Goal: Task Accomplishment & Management: Manage account settings

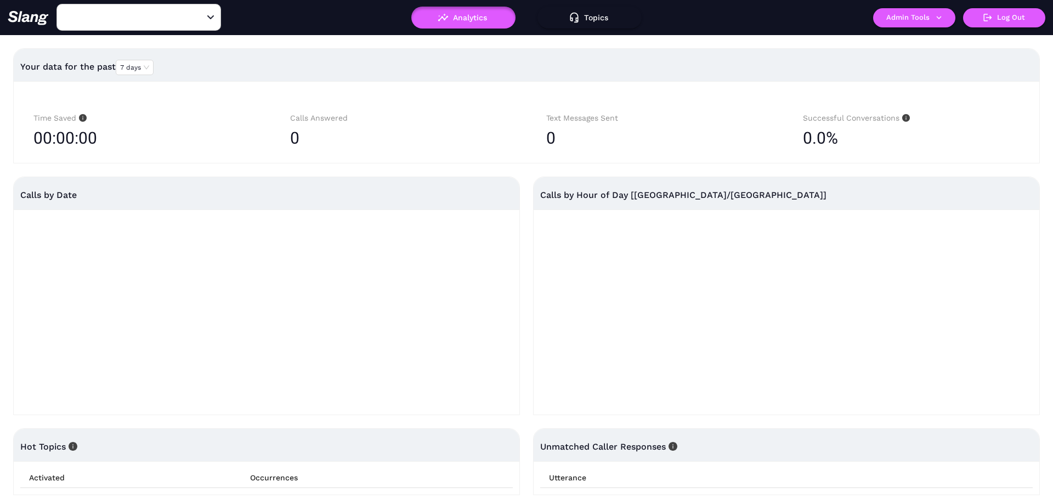
type input "Amelia Gene's"
type input "Tripleseat Email collection Test Location"
click at [899, 7] on div "Tripleseat Email collection Test Location ​ Analytics Topics ! Admin Tools Log …" at bounding box center [526, 17] width 1053 height 35
click at [896, 21] on button "Admin Tools" at bounding box center [914, 17] width 82 height 19
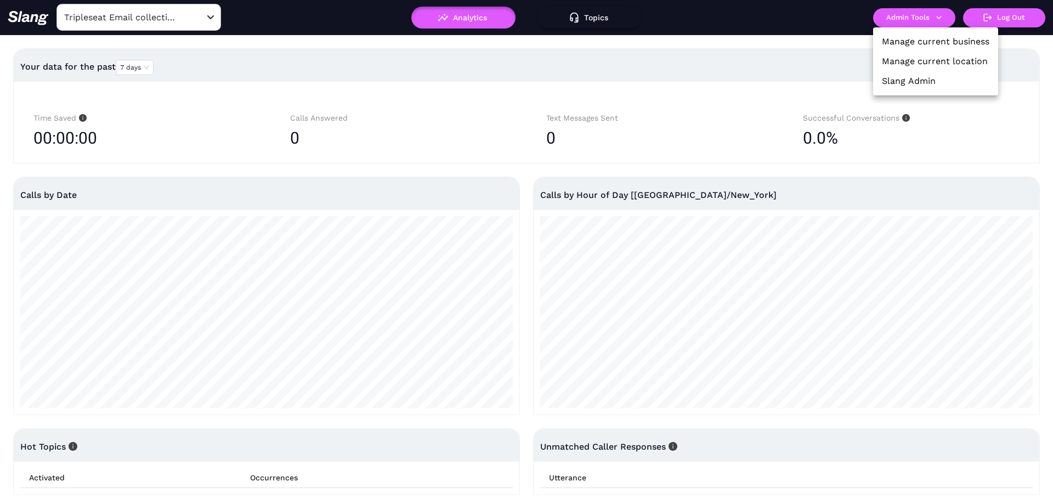
click at [915, 61] on link "Manage current location" at bounding box center [935, 61] width 106 height 13
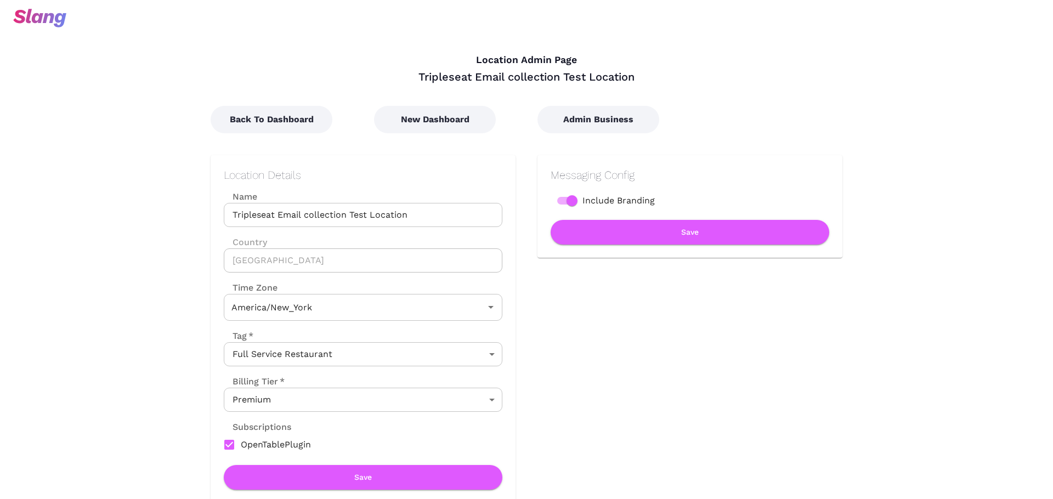
type input "Eastern Time"
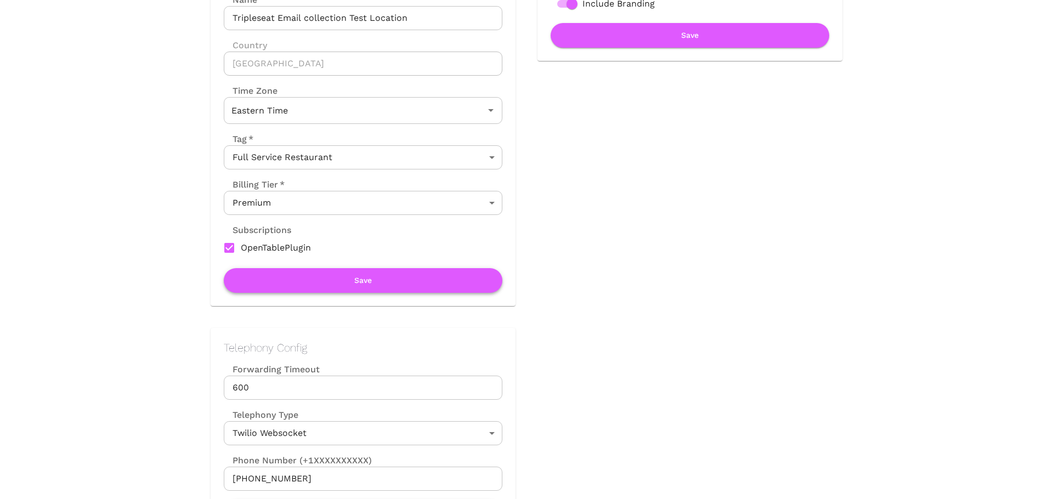
scroll to position [276, 0]
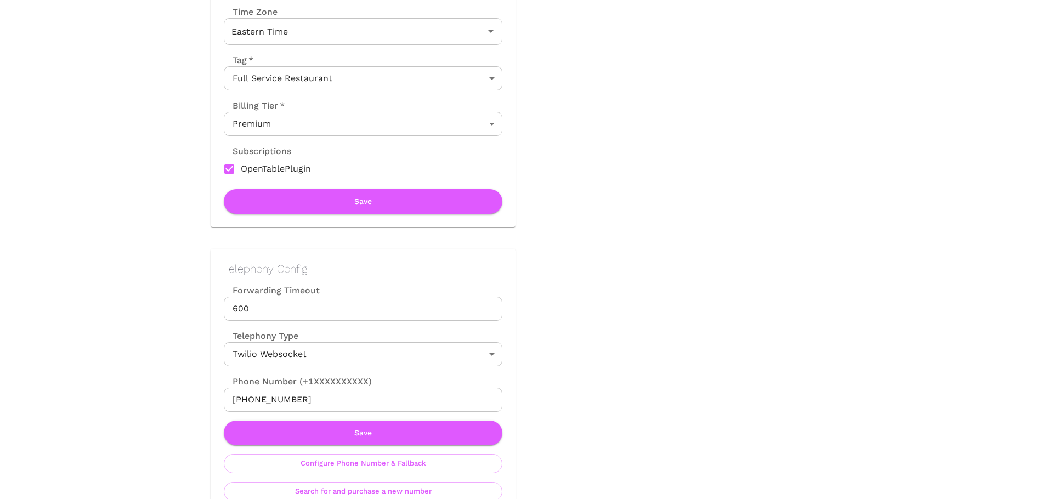
click at [335, 393] on input "[PHONE_NUMBER]" at bounding box center [363, 400] width 279 height 24
